Goal: Task Accomplishment & Management: Use online tool/utility

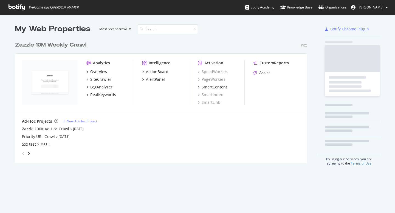
scroll to position [209, 386]
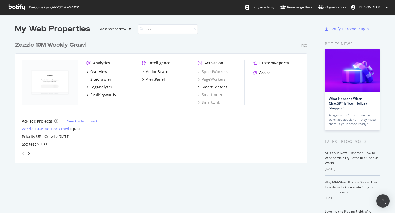
click at [59, 130] on div "Zazzle 100K Ad Hoc Crawl" at bounding box center [45, 128] width 47 height 5
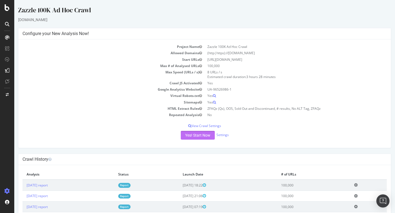
click at [196, 135] on button "Yes! Start Now" at bounding box center [198, 135] width 34 height 9
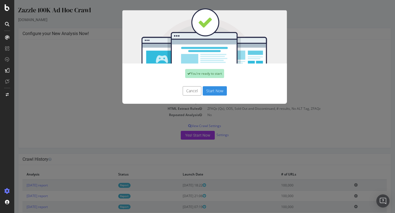
click at [210, 92] on button "Start Now" at bounding box center [215, 90] width 24 height 9
